Goal: Find specific page/section: Find specific page/section

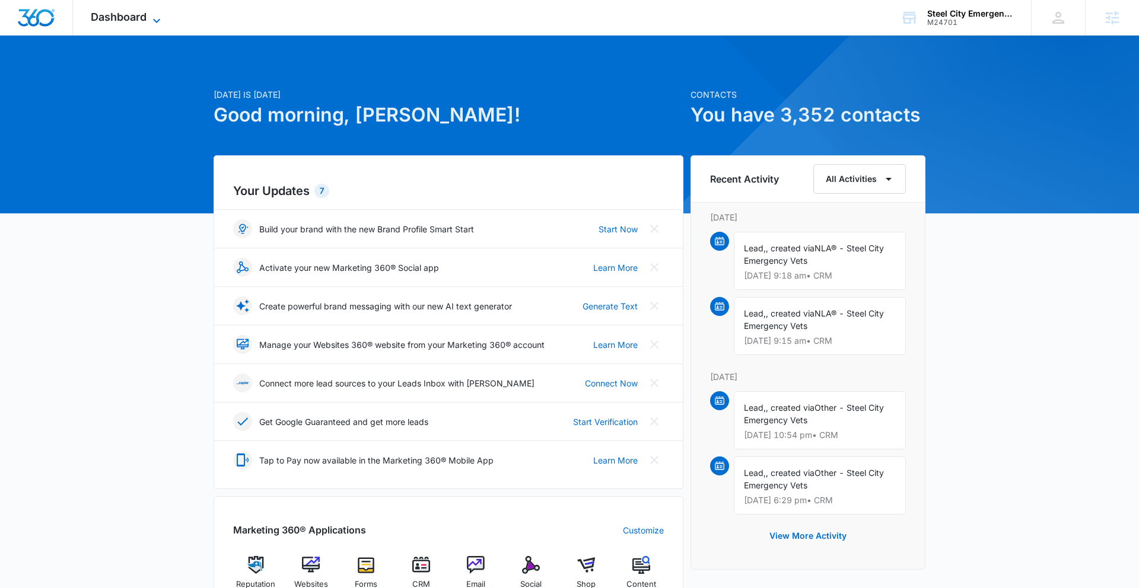
click at [151, 18] on icon at bounding box center [156, 21] width 14 height 14
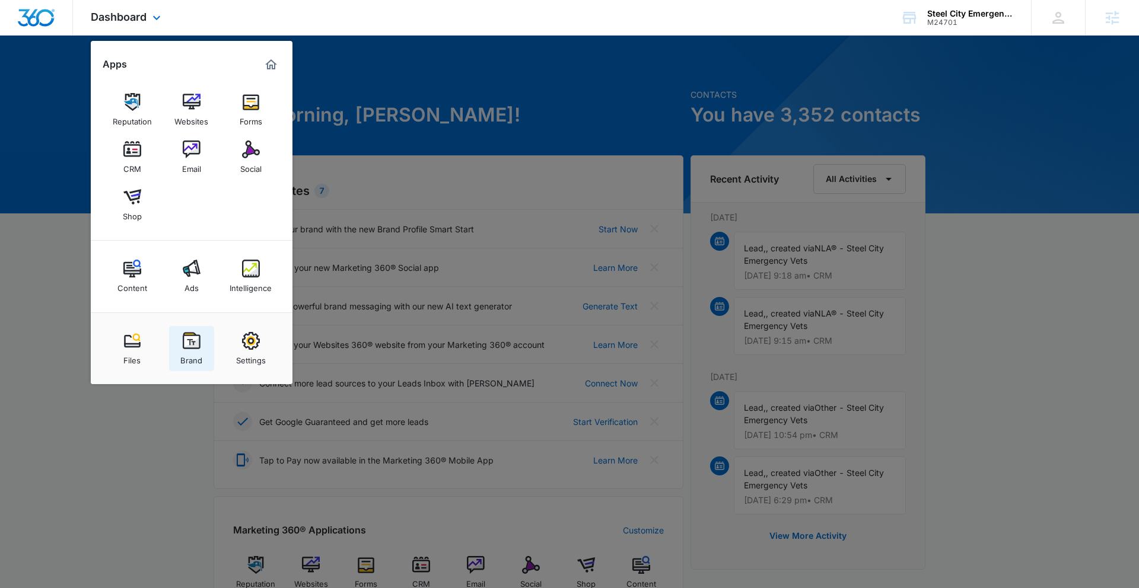
click at [187, 344] on img at bounding box center [192, 341] width 18 height 18
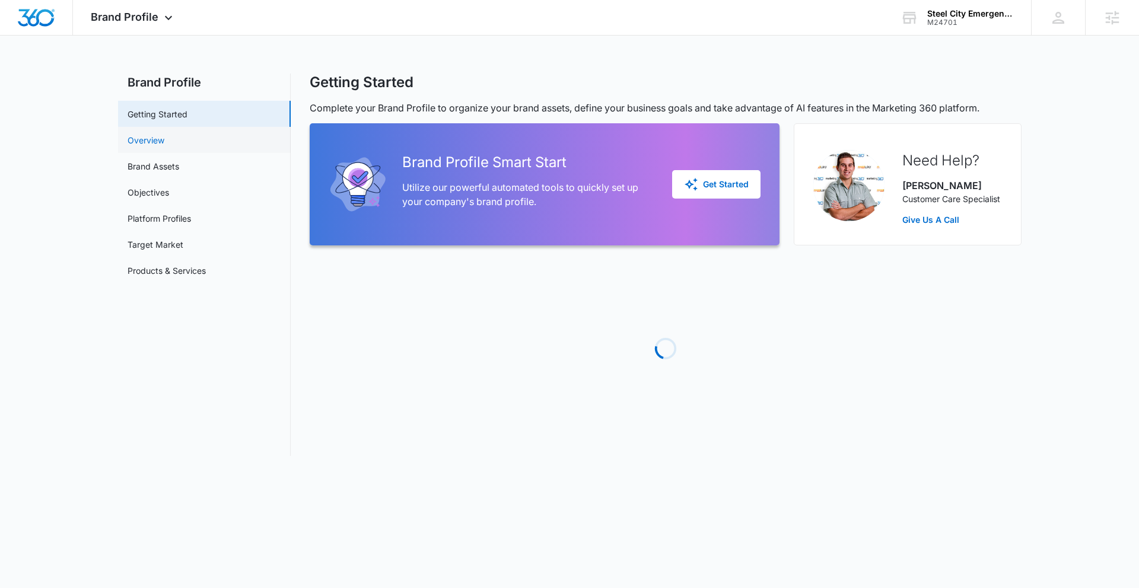
click at [164, 147] on link "Overview" at bounding box center [146, 140] width 37 height 12
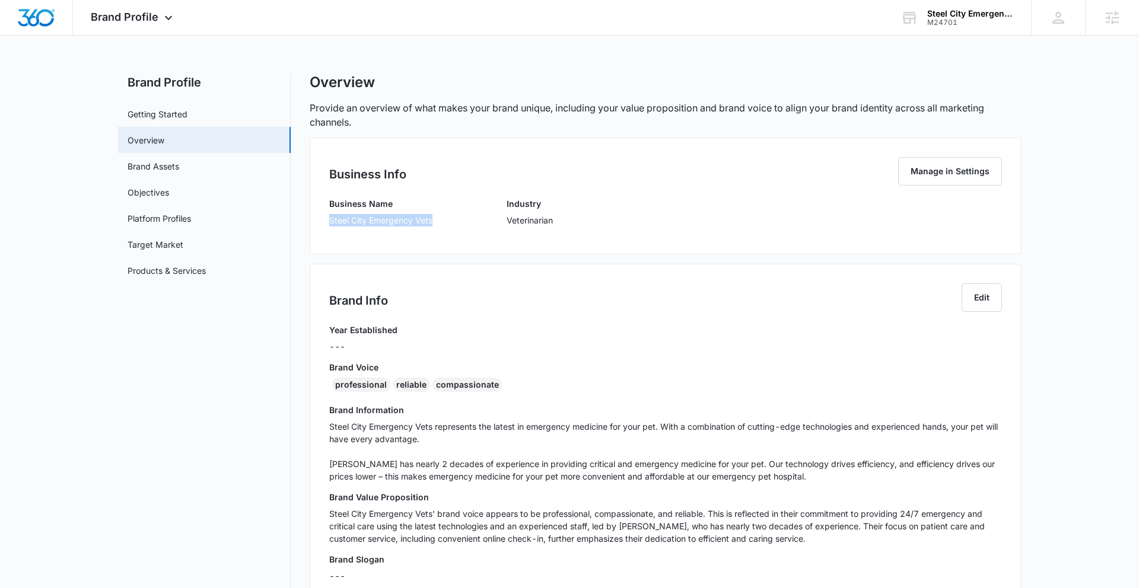
drag, startPoint x: 330, startPoint y: 219, endPoint x: 438, endPoint y: 222, distance: 108.0
click at [441, 222] on div "Business Name Steel City Emergency Vets Industry Veterinarian" at bounding box center [665, 216] width 673 height 37
copy p "Steel City Emergency Vets"
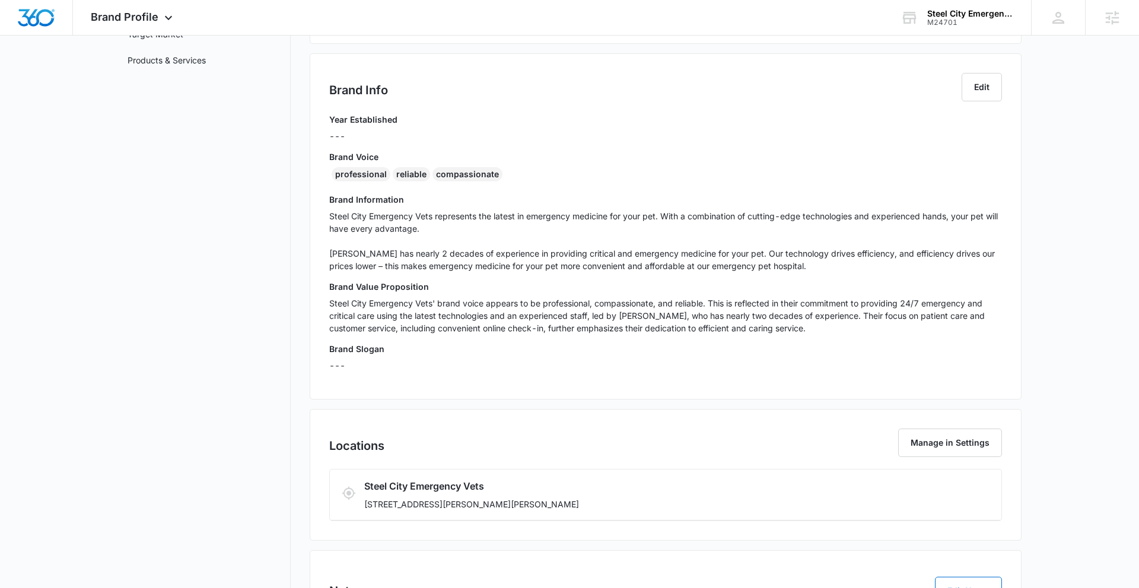
scroll to position [299, 0]
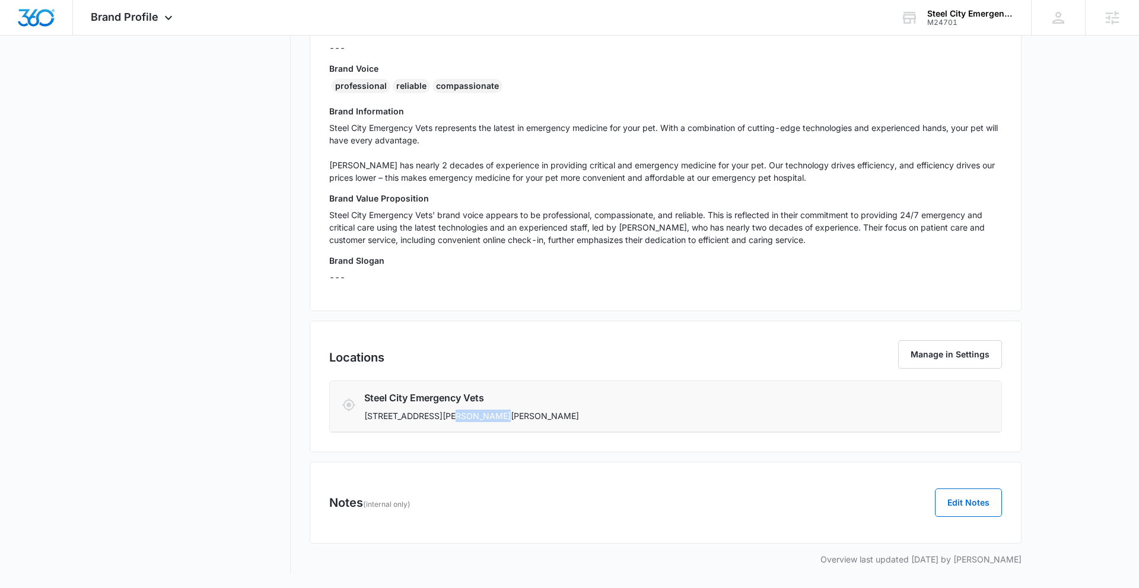
drag, startPoint x: 466, startPoint y: 416, endPoint x: 488, endPoint y: 418, distance: 22.0
click at [488, 418] on p "[STREET_ADDRESS][PERSON_NAME][PERSON_NAME]" at bounding box center [610, 416] width 492 height 12
copy p "Hoover, AL"
click at [165, 21] on icon at bounding box center [168, 21] width 14 height 14
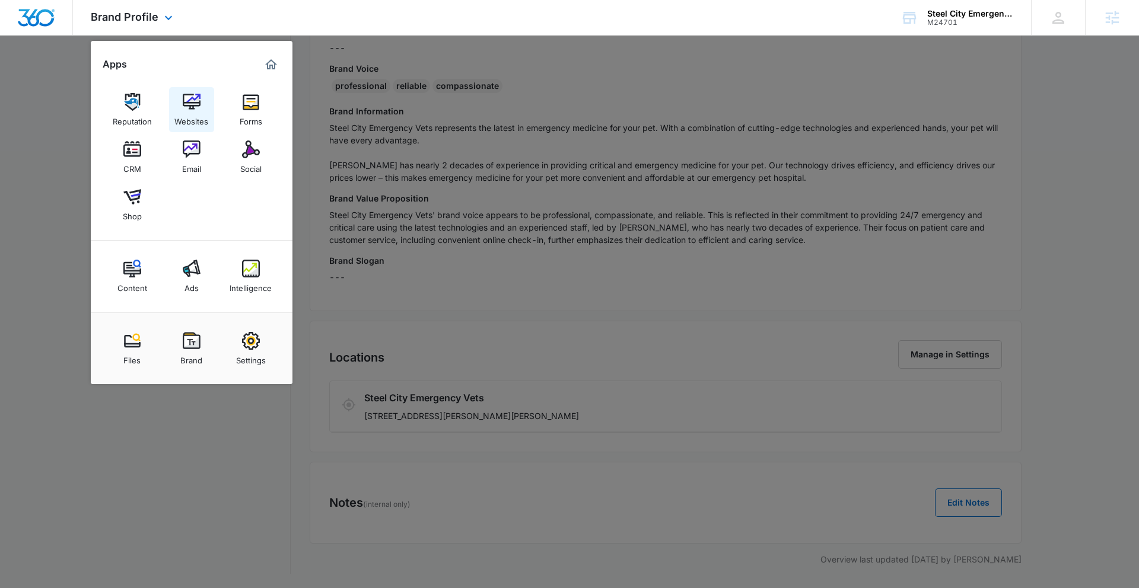
click at [197, 104] on img at bounding box center [192, 102] width 18 height 18
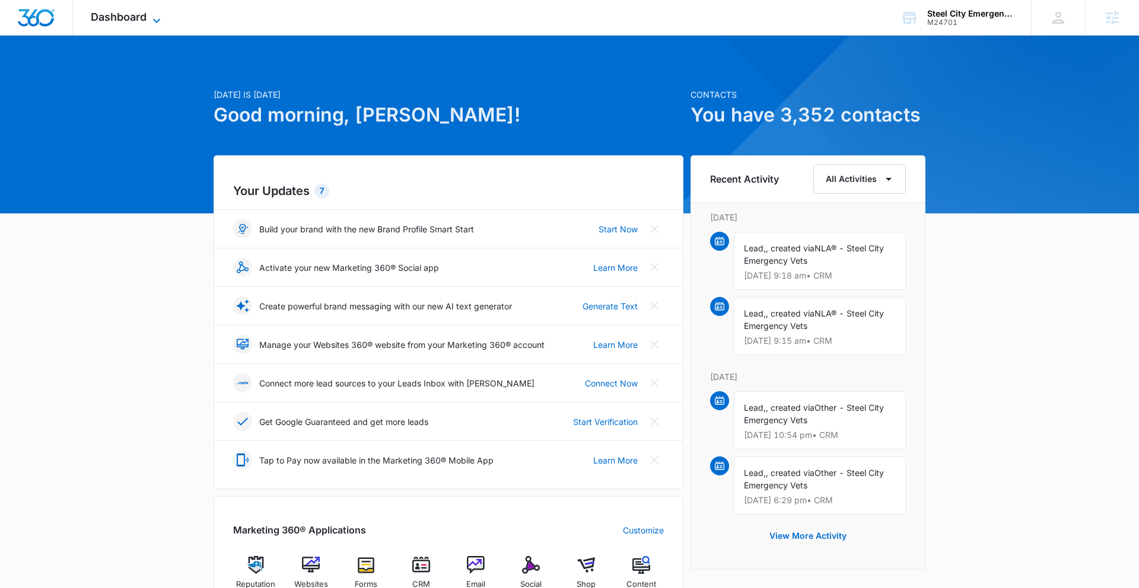
click at [116, 18] on span "Dashboard" at bounding box center [119, 17] width 56 height 12
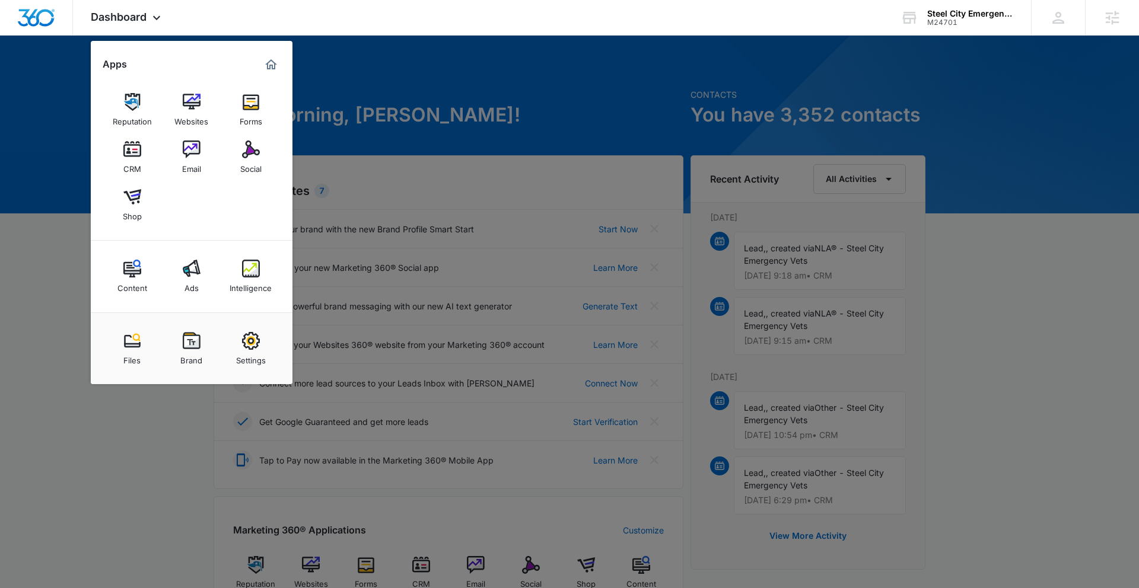
click at [186, 339] on img at bounding box center [192, 341] width 18 height 18
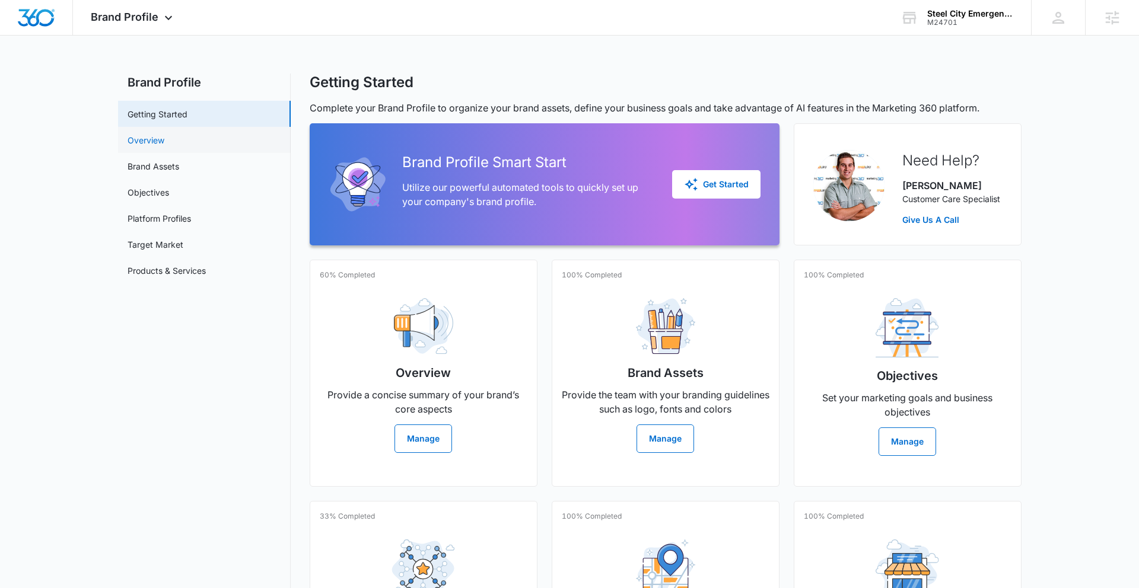
click at [164, 141] on link "Overview" at bounding box center [146, 140] width 37 height 12
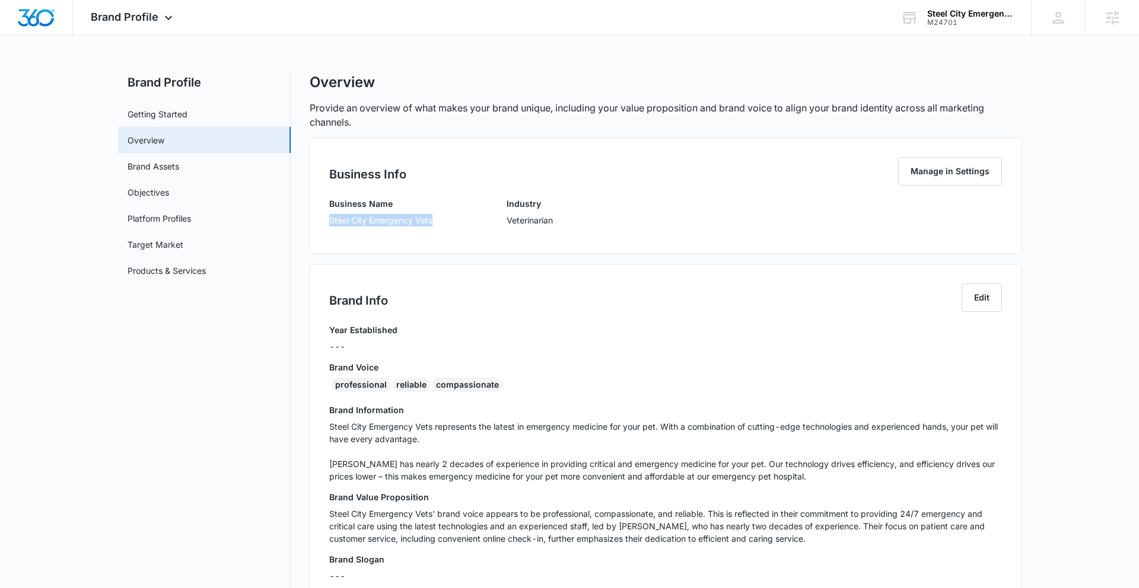
drag, startPoint x: 329, startPoint y: 222, endPoint x: 434, endPoint y: 224, distance: 104.4
click at [433, 225] on div "Business Name Steel City Emergency Vets Industry Veterinarian" at bounding box center [665, 216] width 673 height 37
copy p "Steel City Emergency Vets"
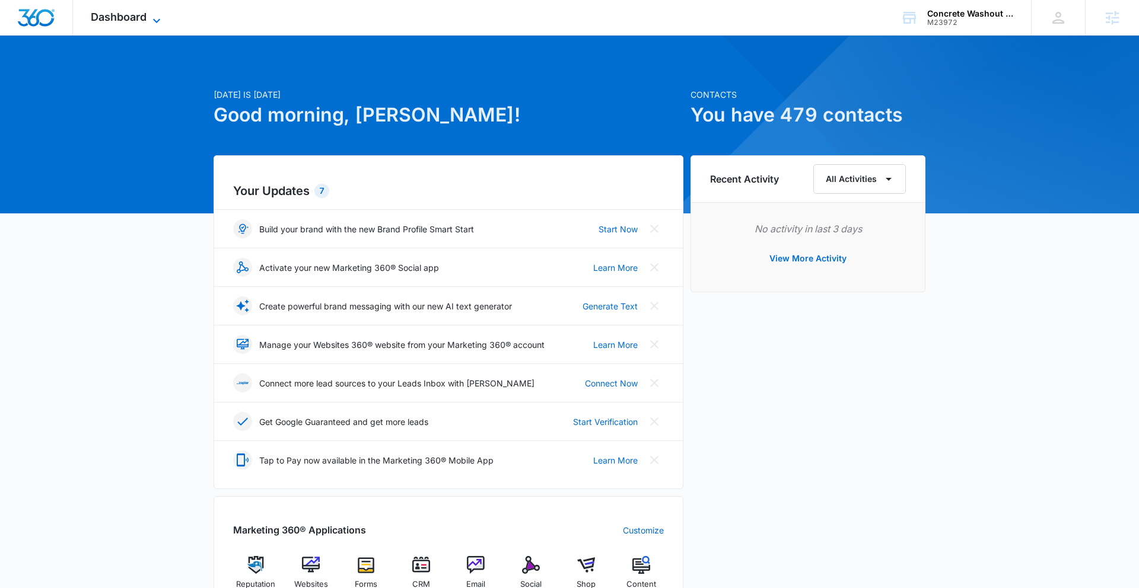
click at [130, 23] on span "Dashboard" at bounding box center [119, 17] width 56 height 12
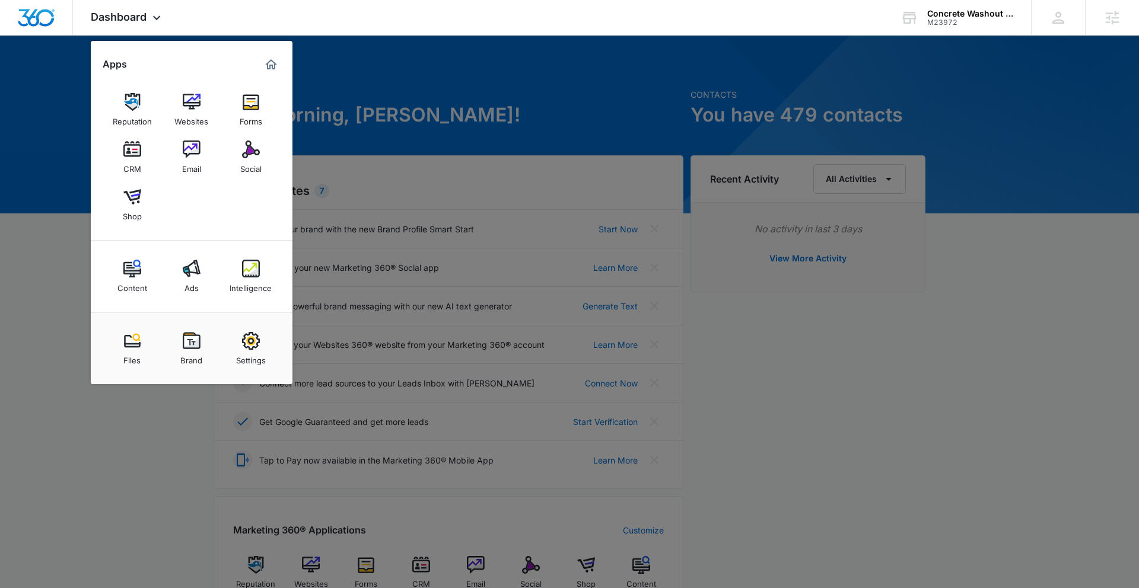
click at [187, 350] on div "Brand" at bounding box center [191, 357] width 22 height 15
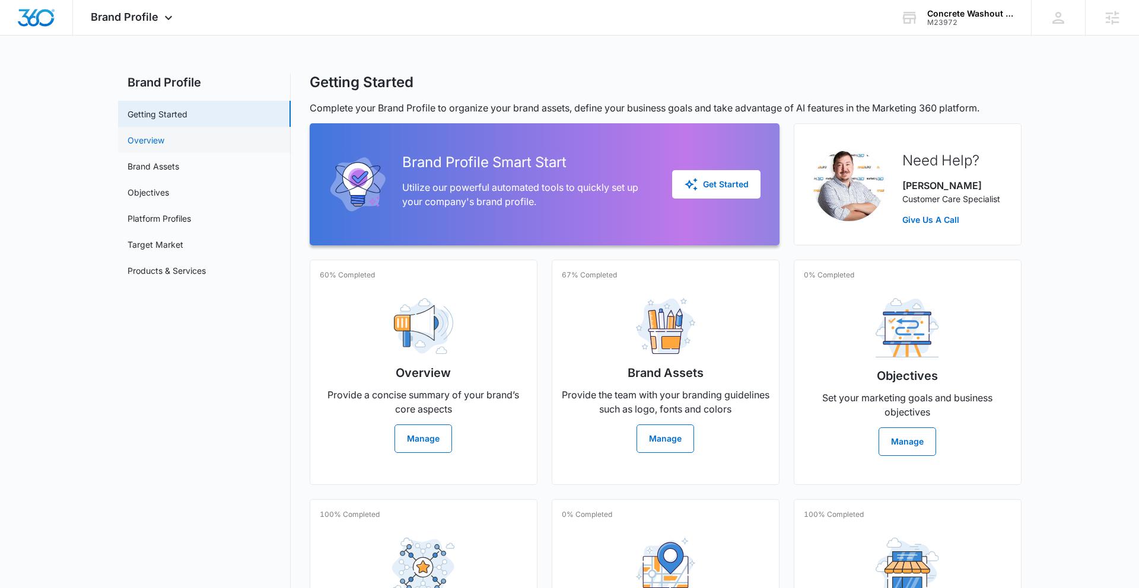
click at [164, 137] on link "Overview" at bounding box center [146, 140] width 37 height 12
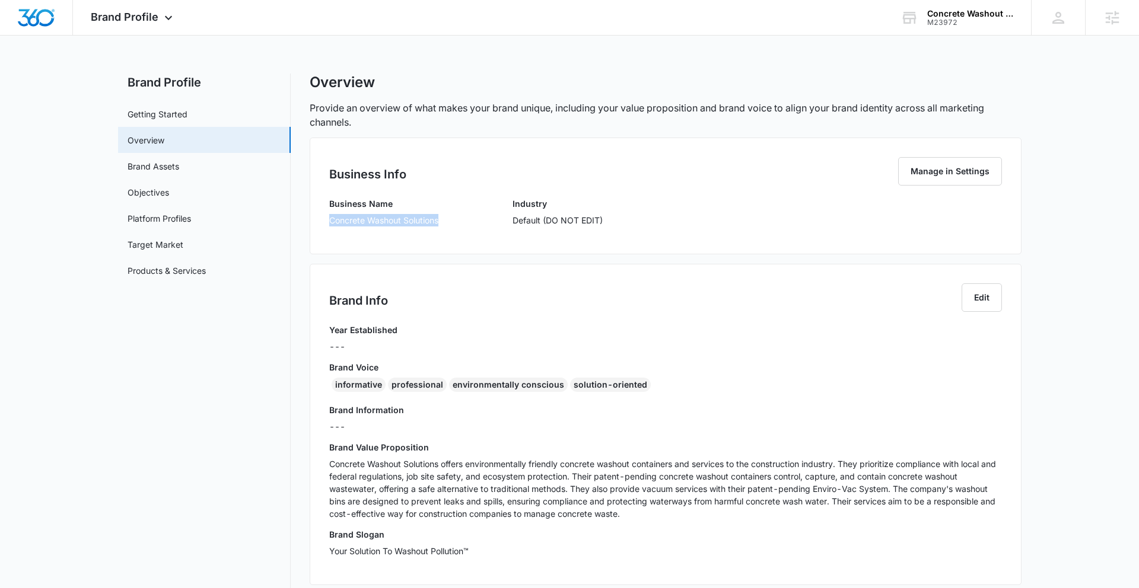
drag, startPoint x: 332, startPoint y: 221, endPoint x: 444, endPoint y: 222, distance: 112.7
click at [444, 222] on div "Business Name Concrete Washout Solutions Industry Default (DO NOT EDIT)" at bounding box center [665, 216] width 673 height 37
copy p "Concrete Washout Solutions"
